Goal: Task Accomplishment & Management: Manage account settings

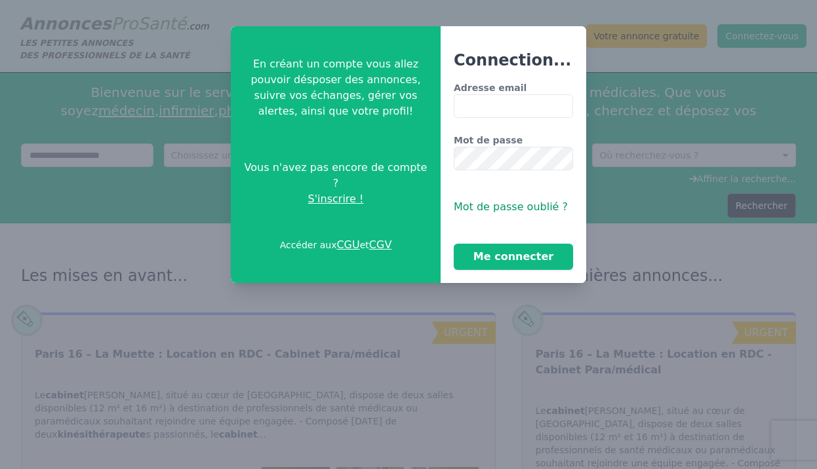
click at [494, 108] on input "Adresse email" at bounding box center [513, 106] width 119 height 24
type input "**********"
click at [499, 258] on button "Me connecter" at bounding box center [513, 257] width 119 height 26
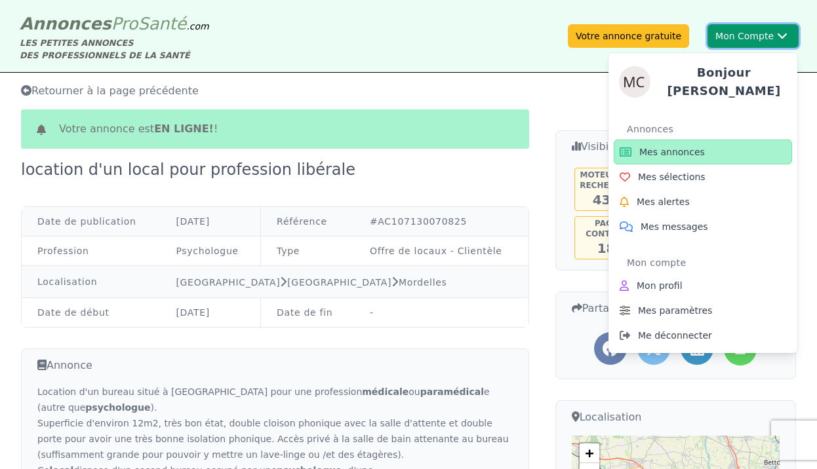
click at [738, 35] on button "Mon Compte Bonjour [PERSON_NAME] Annonces Mes annonces Mes sélections Mes alert…" at bounding box center [752, 36] width 91 height 24
click at [660, 148] on span "Mes annonces" at bounding box center [672, 152] width 66 height 13
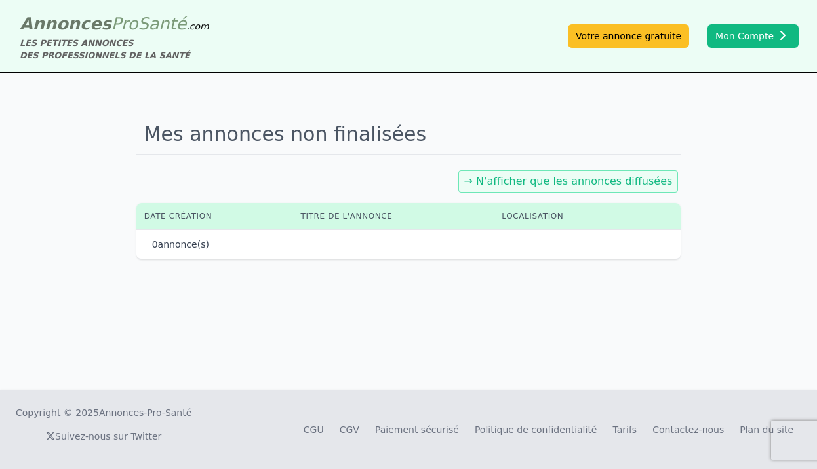
click at [587, 178] on link "→ N'afficher que les annonces diffusées" at bounding box center [568, 181] width 208 height 12
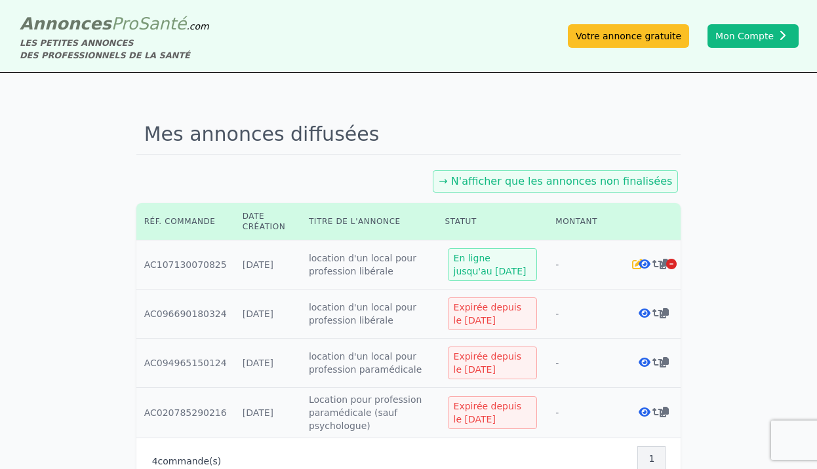
click at [646, 264] on div at bounding box center [649, 264] width 7 height 13
click at [644, 265] on icon at bounding box center [645, 264] width 12 height 10
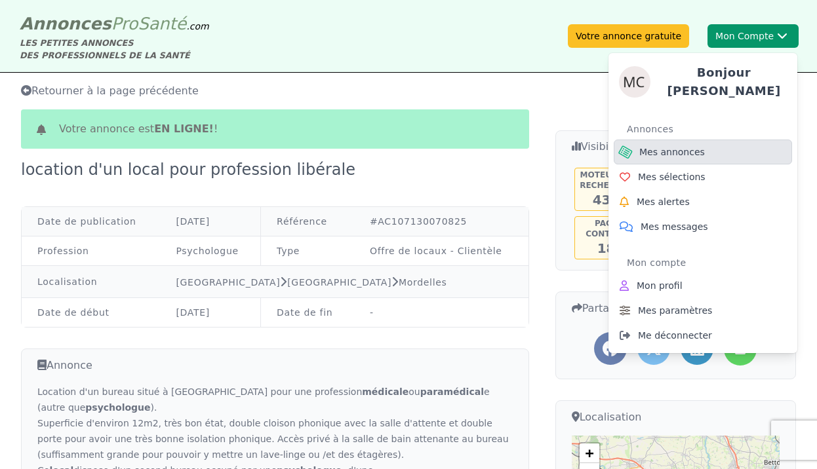
click at [653, 149] on span "Mes annonces" at bounding box center [672, 152] width 66 height 13
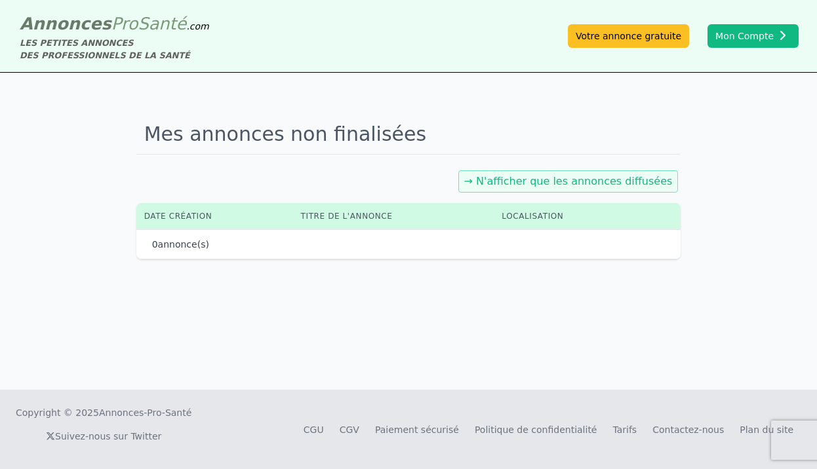
click at [553, 184] on link "→ N'afficher que les annonces diffusées" at bounding box center [568, 181] width 208 height 12
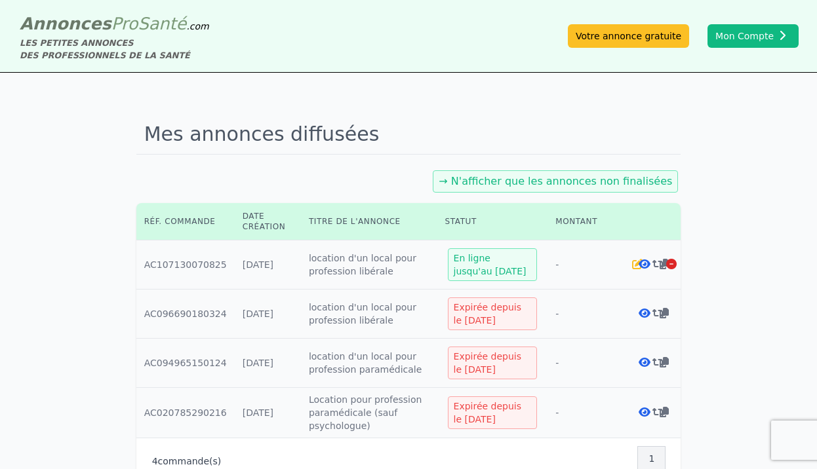
click at [479, 264] on div "En ligne jusqu'au [DATE]" at bounding box center [493, 264] width 90 height 33
click at [641, 265] on icon at bounding box center [645, 264] width 12 height 10
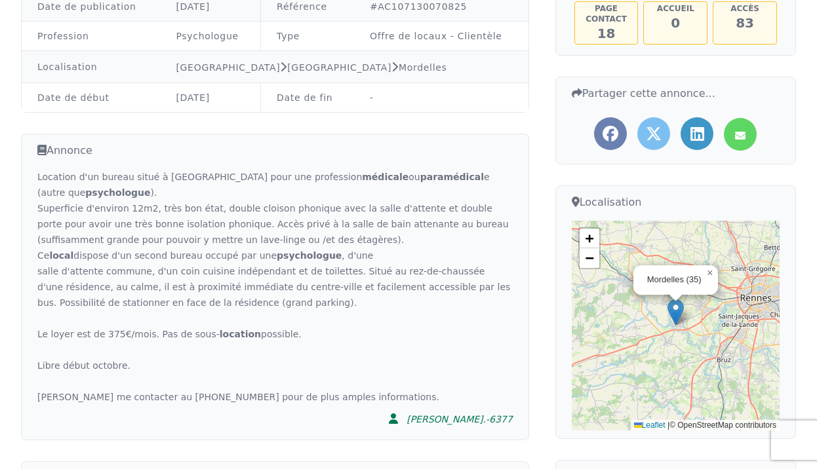
scroll to position [218, 0]
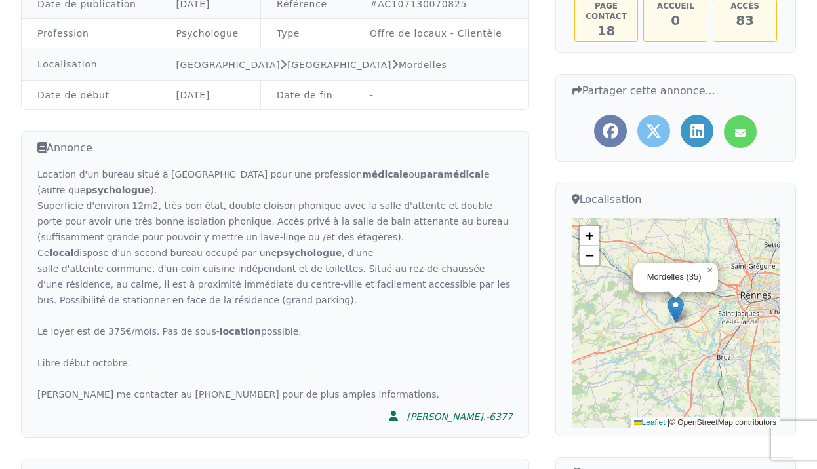
click at [42, 146] on icon at bounding box center [41, 148] width 9 height 16
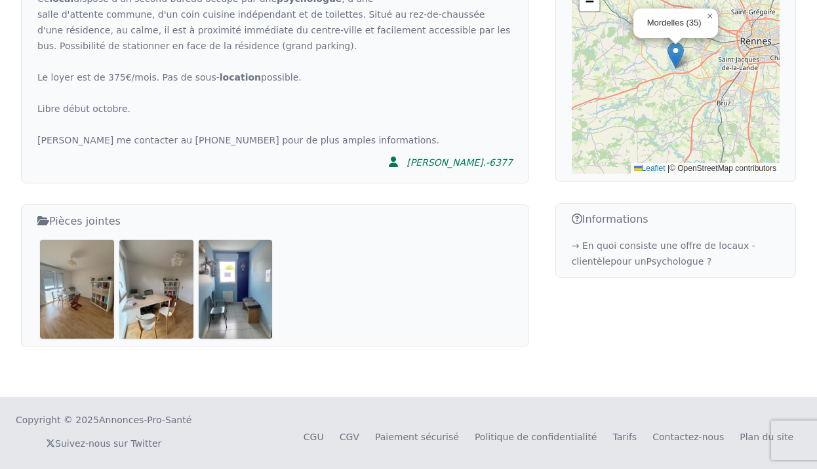
scroll to position [478, 0]
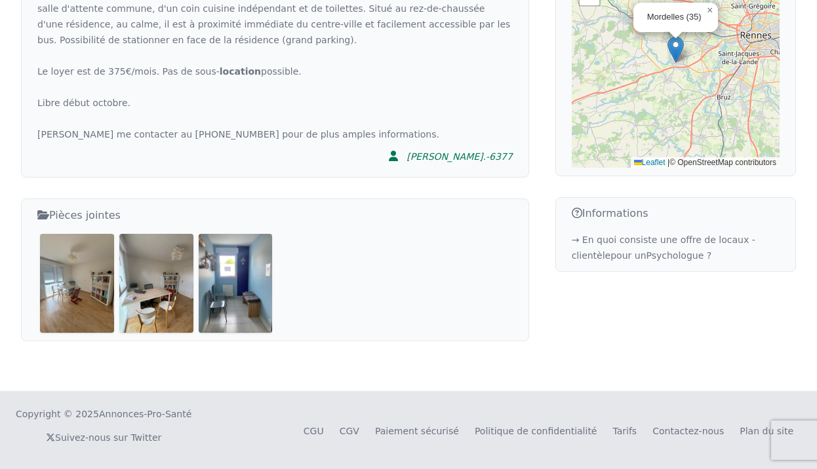
click at [43, 221] on icon at bounding box center [43, 215] width 12 height 16
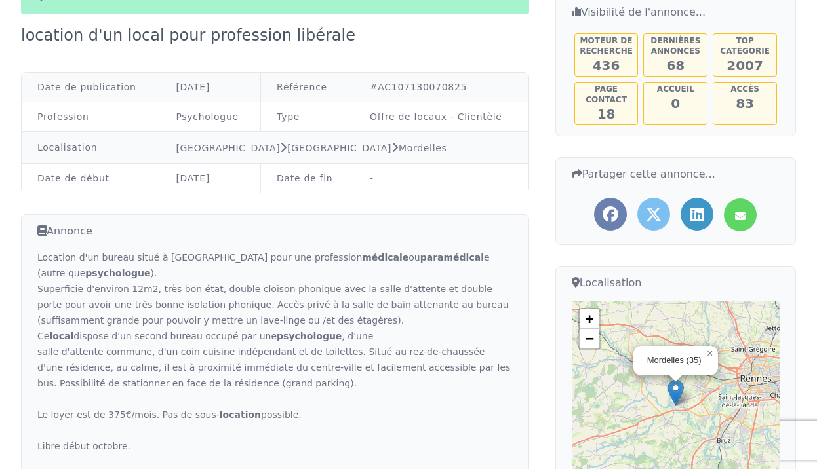
scroll to position [0, 0]
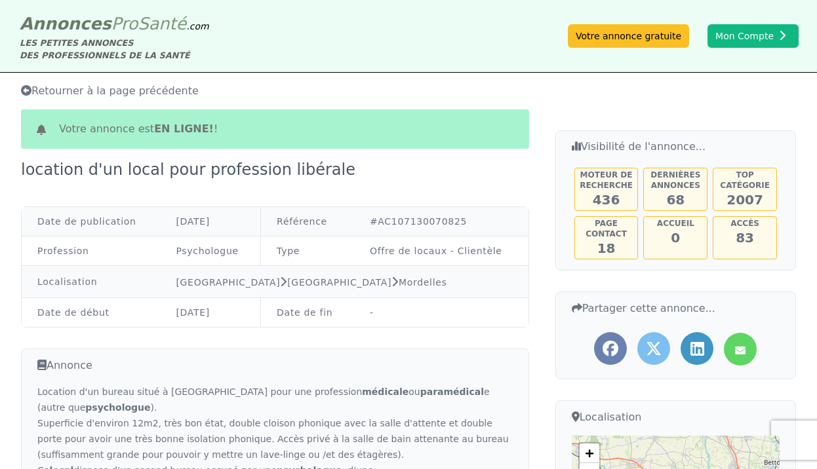
click at [319, 315] on td "Date de fin" at bounding box center [307, 313] width 93 height 30
click at [376, 314] on td "-" at bounding box center [441, 313] width 174 height 30
click at [188, 123] on b "en ligne!" at bounding box center [184, 129] width 60 height 12
click at [153, 90] on span "Retourner à la page précédente" at bounding box center [110, 91] width 178 height 12
